Goal: Information Seeking & Learning: Learn about a topic

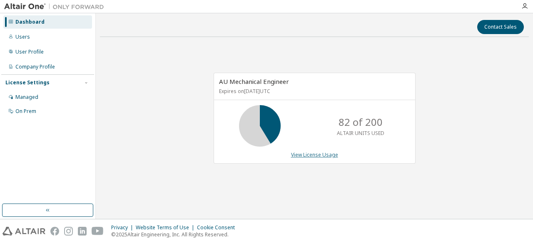
click at [302, 155] on link "View License Usage" at bounding box center [314, 154] width 47 height 7
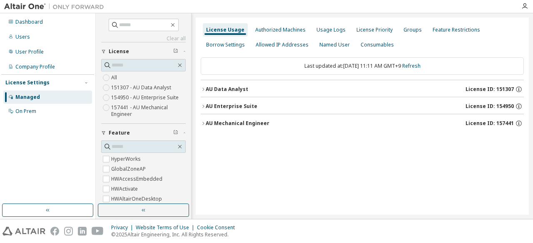
click at [237, 124] on div "AU Mechanical Engineer" at bounding box center [238, 123] width 64 height 7
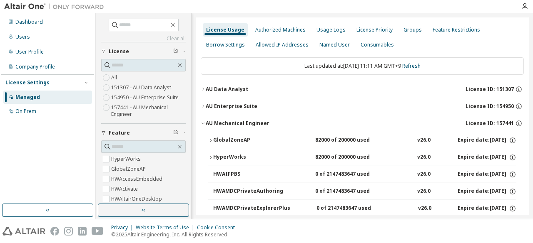
click at [205, 90] on icon "button" at bounding box center [203, 89] width 5 height 5
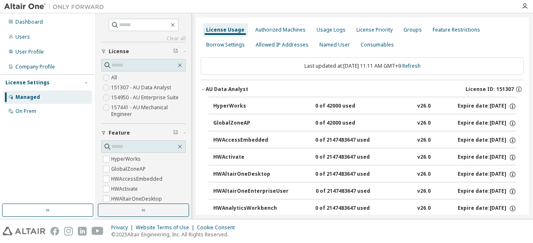
click at [205, 90] on icon "button" at bounding box center [203, 89] width 5 height 5
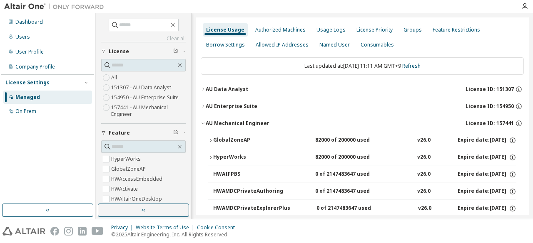
click at [206, 108] on div "AU Enterprise Suite" at bounding box center [232, 106] width 52 height 7
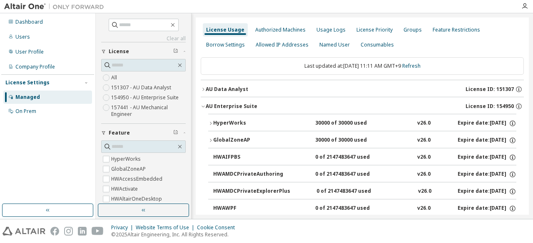
click at [209, 121] on icon "button" at bounding box center [210, 123] width 5 height 5
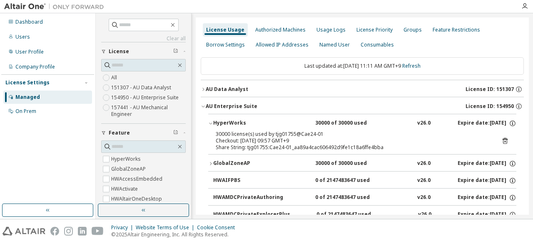
click at [206, 105] on div "AU Enterprise Suite" at bounding box center [232, 106] width 52 height 7
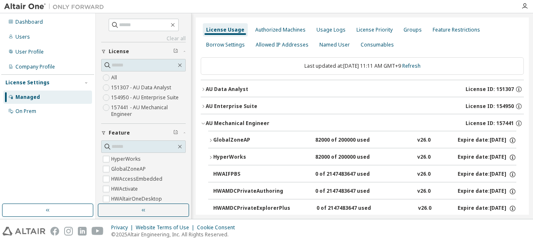
click at [216, 141] on div "GlobalZoneAP" at bounding box center [250, 140] width 75 height 7
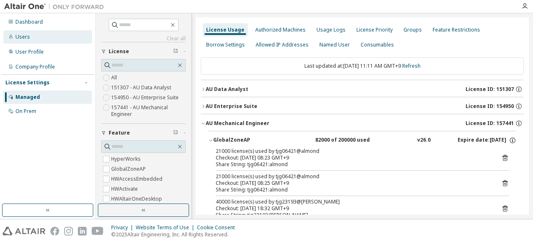
click at [32, 37] on div "Users" at bounding box center [47, 36] width 89 height 13
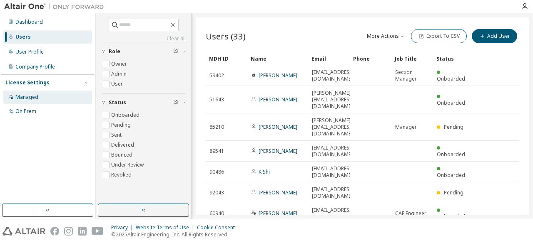
click at [31, 97] on div "Managed" at bounding box center [26, 97] width 23 height 7
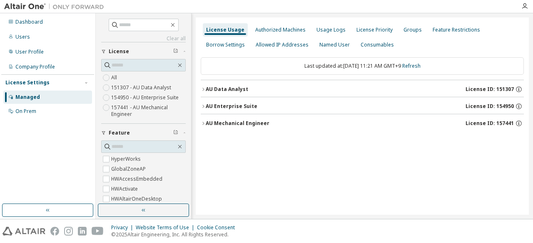
click at [217, 90] on div "AU Data Analyst" at bounding box center [227, 89] width 42 height 7
click at [116, 88] on label "151307 - AU Data Analyst" at bounding box center [142, 88] width 62 height 10
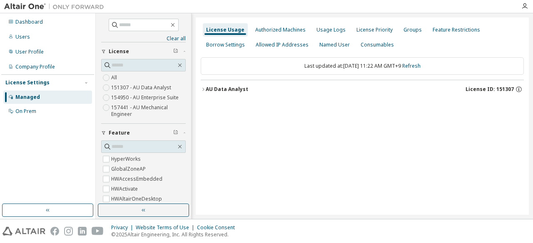
click at [229, 80] on button "AU Data Analyst License ID: 151307" at bounding box center [362, 89] width 323 height 18
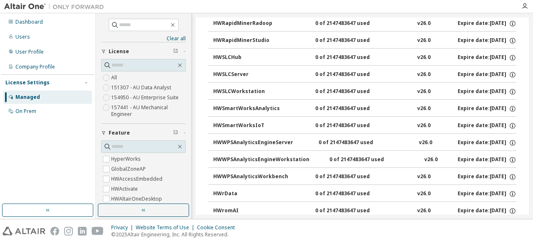
scroll to position [1233, 0]
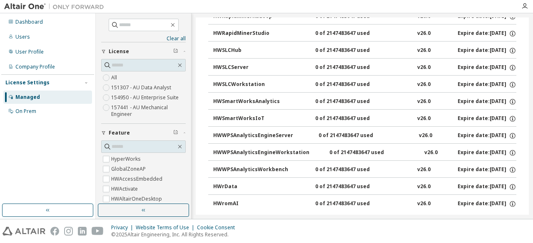
click at [250, 201] on div "HWromAI" at bounding box center [250, 204] width 75 height 7
click at [228, 201] on div "HWromAI" at bounding box center [250, 204] width 75 height 7
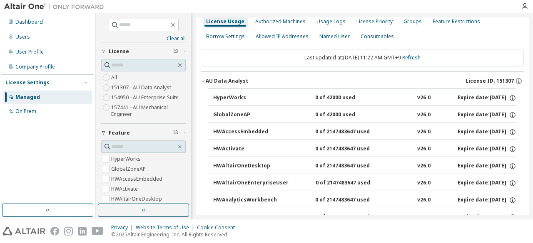
scroll to position [0, 0]
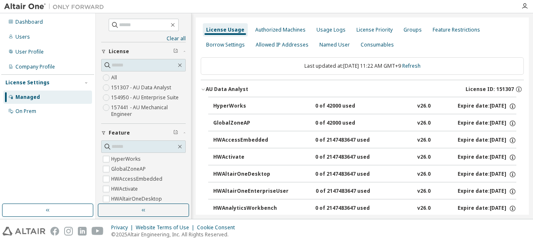
click at [219, 107] on div "HyperWorks" at bounding box center [250, 106] width 75 height 7
click at [221, 117] on button "GlobalZoneAP 0 of 42000 used v26.0 Expire date: 2026-03-01" at bounding box center [364, 123] width 303 height 18
click at [204, 89] on icon "button" at bounding box center [202, 90] width 3 height 2
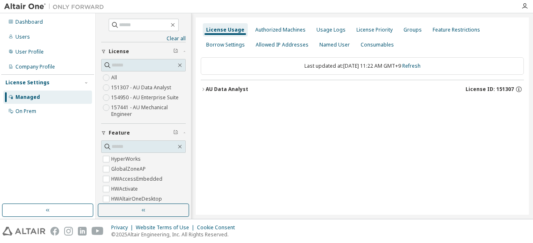
click at [204, 89] on icon "button" at bounding box center [203, 89] width 5 height 5
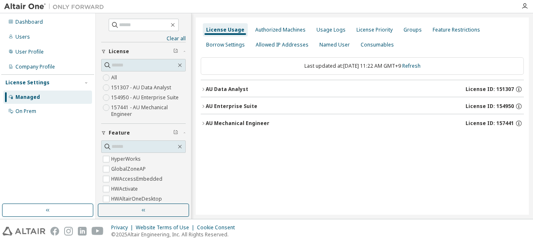
click at [223, 88] on div "AU Data Analyst" at bounding box center [227, 89] width 42 height 7
click at [283, 88] on div "AU Data Analyst License ID: 151307" at bounding box center [365, 89] width 318 height 7
click at [239, 95] on button "AU Data Analyst License ID: 151307" at bounding box center [362, 89] width 323 height 18
